Goal: Task Accomplishment & Management: Manage account settings

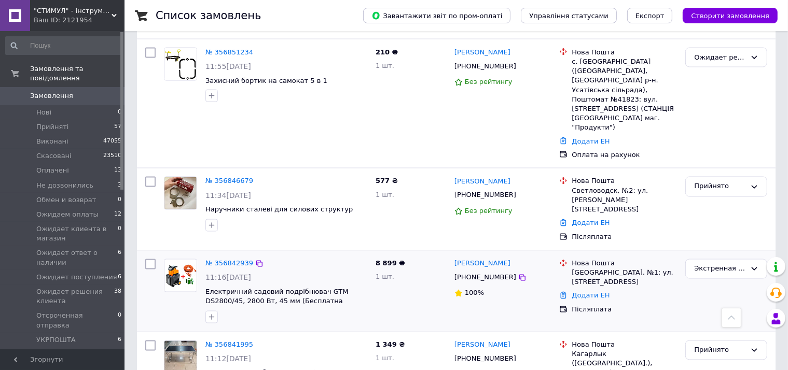
scroll to position [1712, 0]
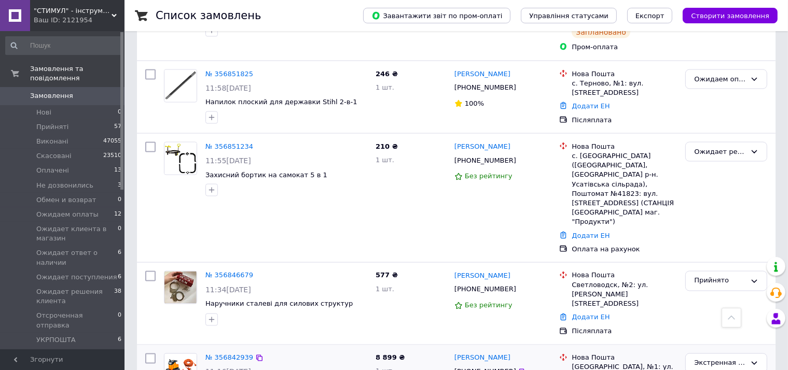
drag, startPoint x: 201, startPoint y: 246, endPoint x: 239, endPoint y: 245, distance: 37.4
copy span "DS2800/45,"
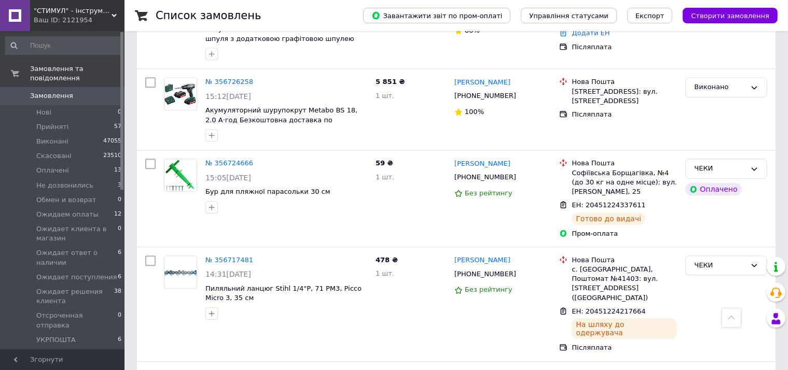
scroll to position [6849, 0]
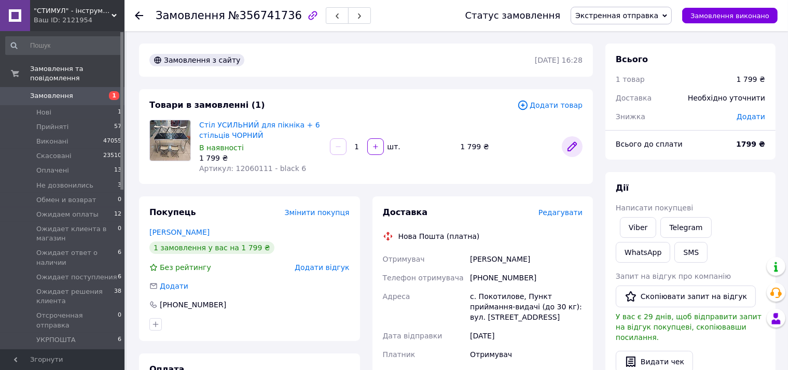
click at [573, 143] on icon at bounding box center [572, 147] width 8 height 8
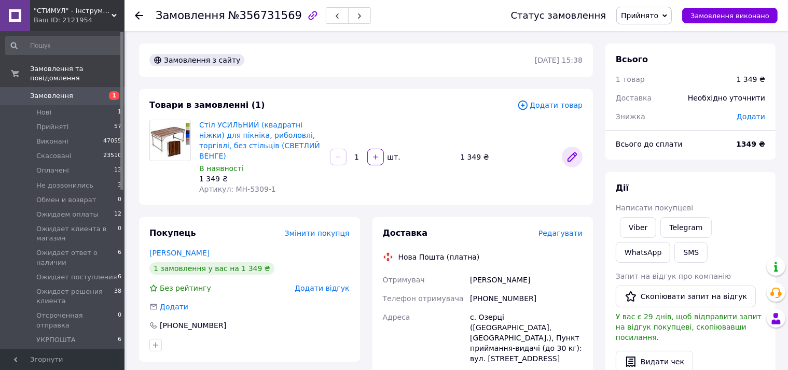
click at [577, 151] on icon at bounding box center [572, 157] width 12 height 12
